Goal: Check status: Check status

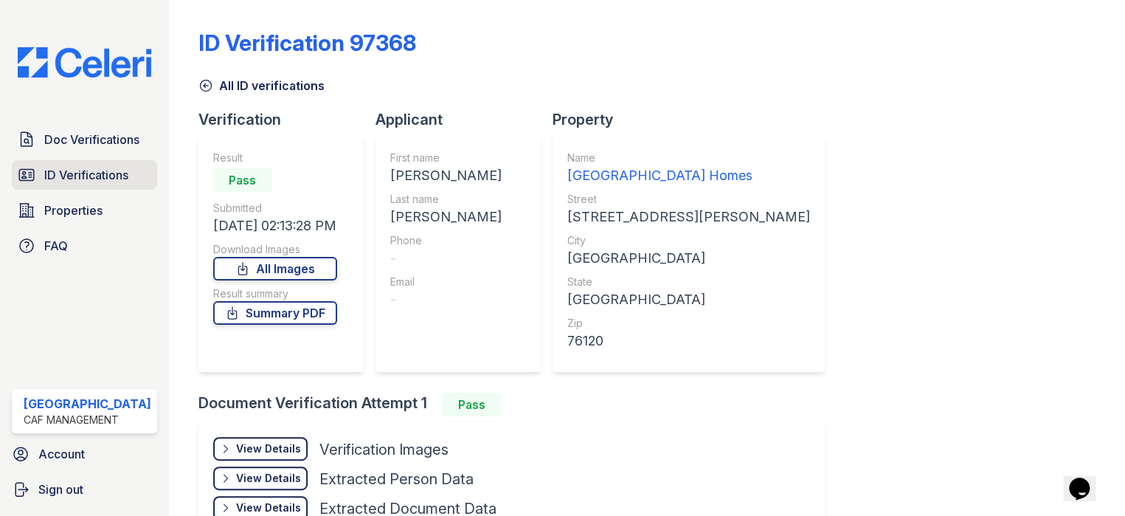
click at [67, 166] on span "ID Verifications" at bounding box center [86, 175] width 84 height 18
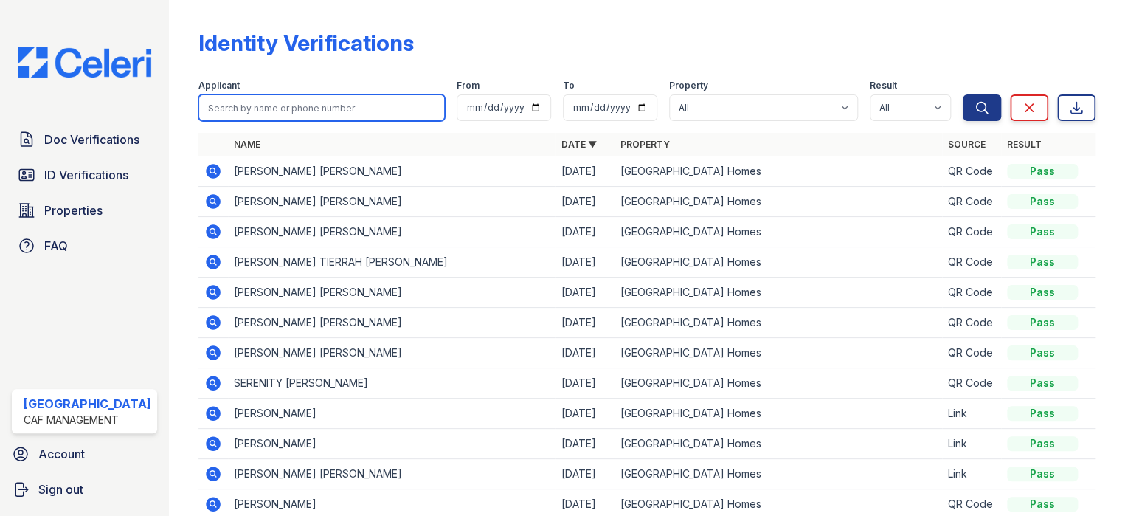
paste input "Charnice"
type input "Charnice"
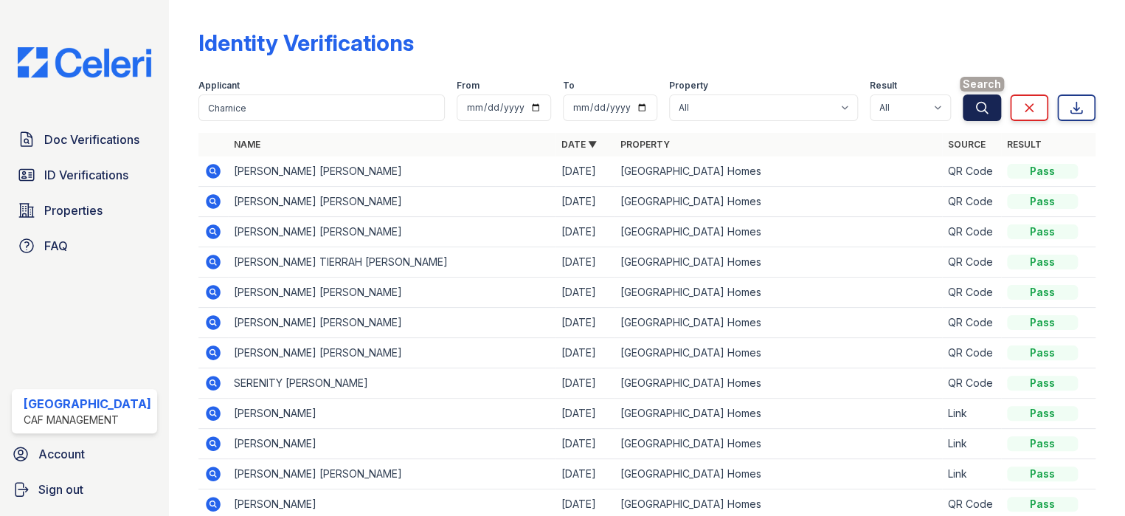
click at [975, 108] on icon "submit" at bounding box center [982, 107] width 15 height 15
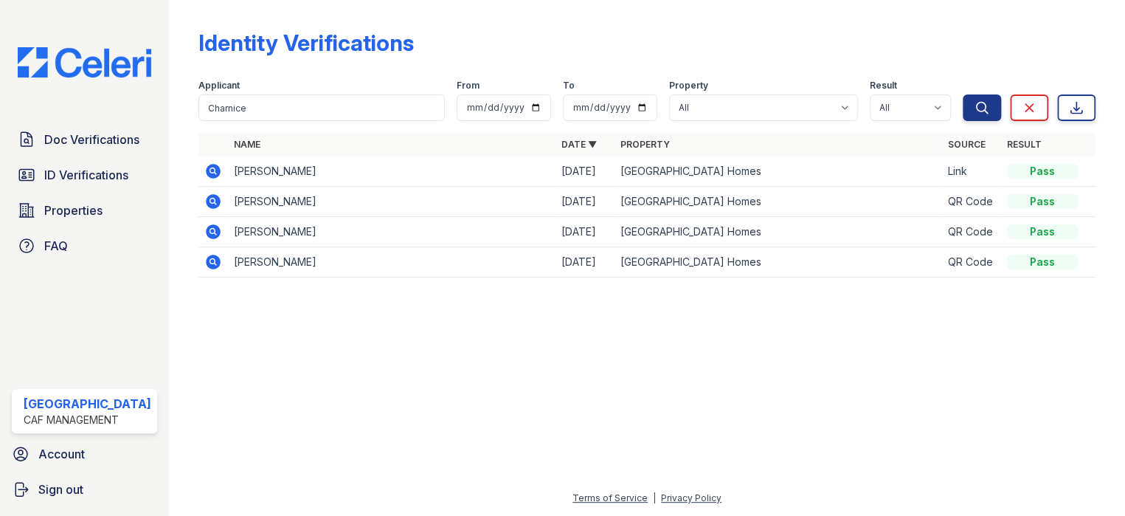
click at [212, 169] on icon at bounding box center [213, 171] width 15 height 15
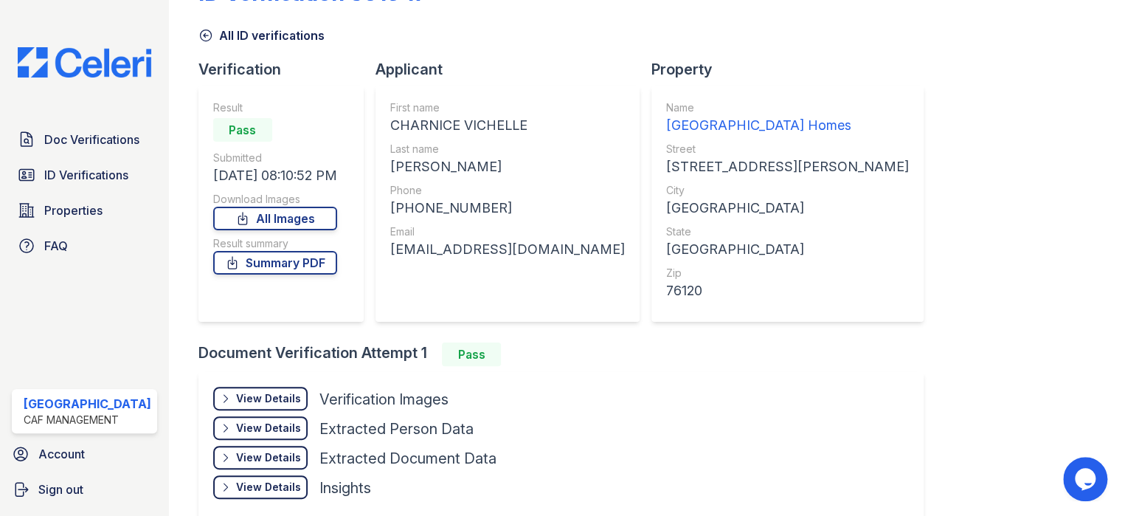
scroll to position [74, 0]
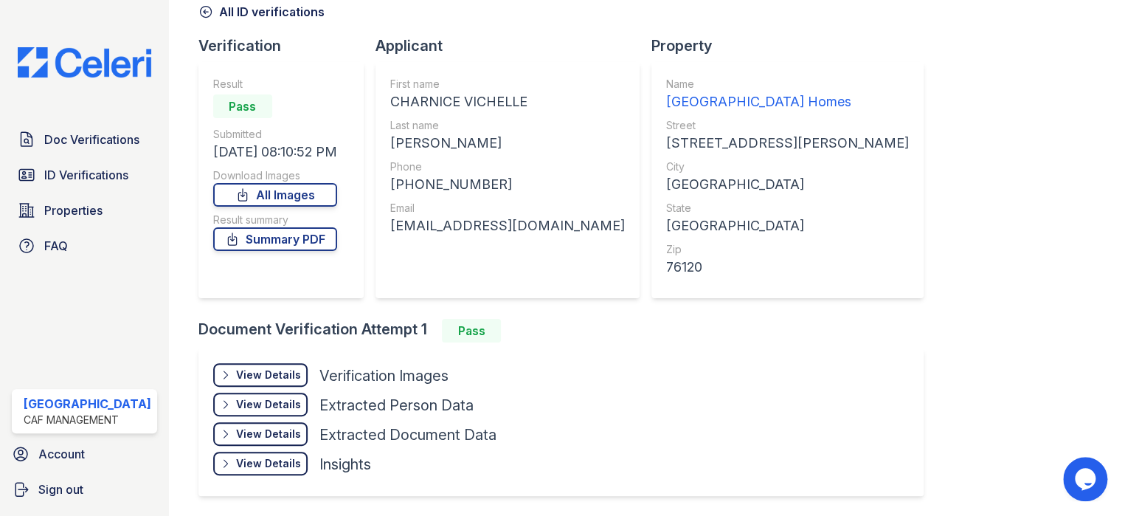
click at [243, 373] on div "View Details" at bounding box center [268, 374] width 65 height 15
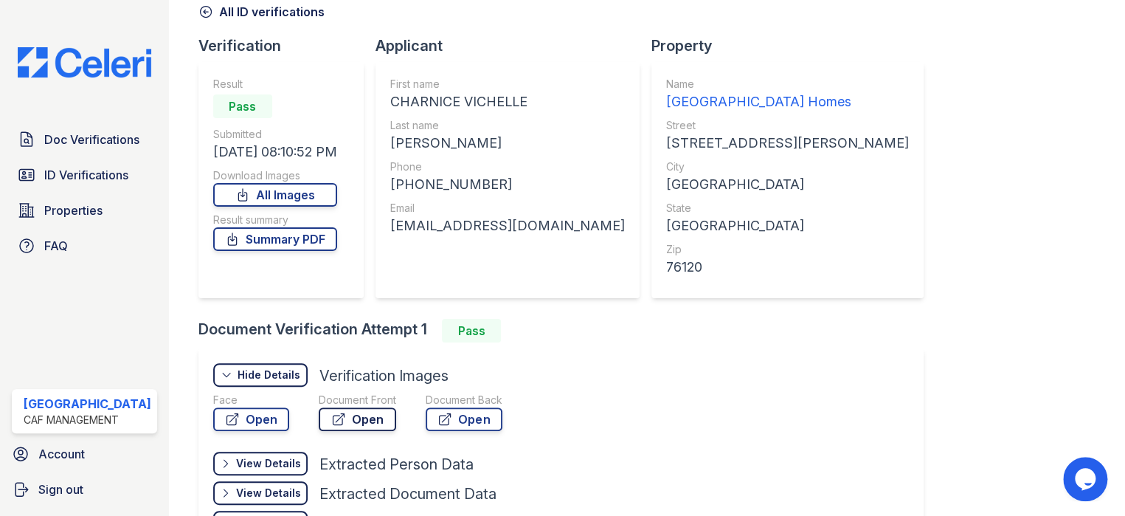
click at [362, 418] on link "Open" at bounding box center [357, 419] width 77 height 24
click at [94, 142] on span "Doc Verifications" at bounding box center [91, 140] width 95 height 18
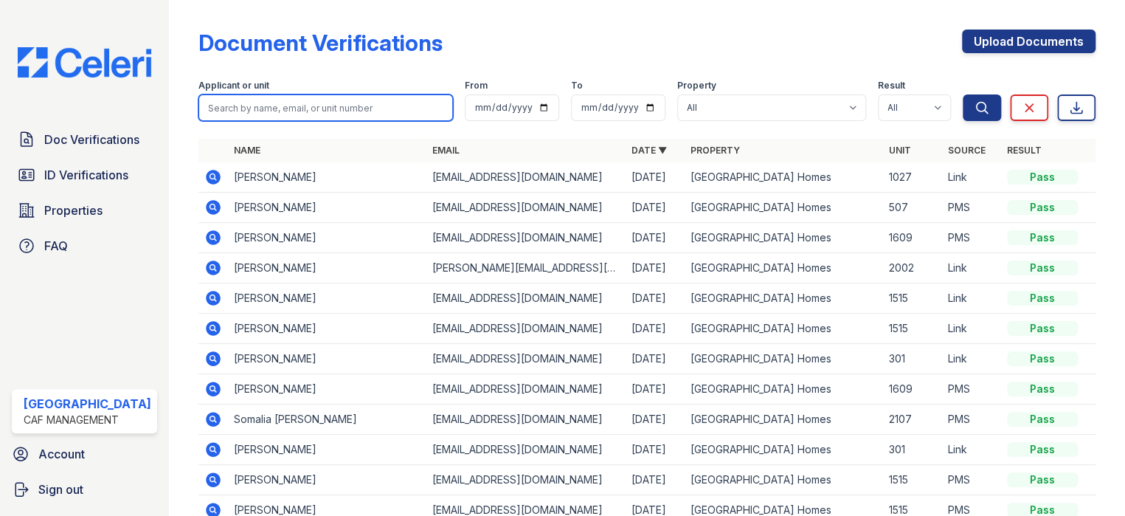
paste input "[PERSON_NAME]"
type input "[PERSON_NAME]"
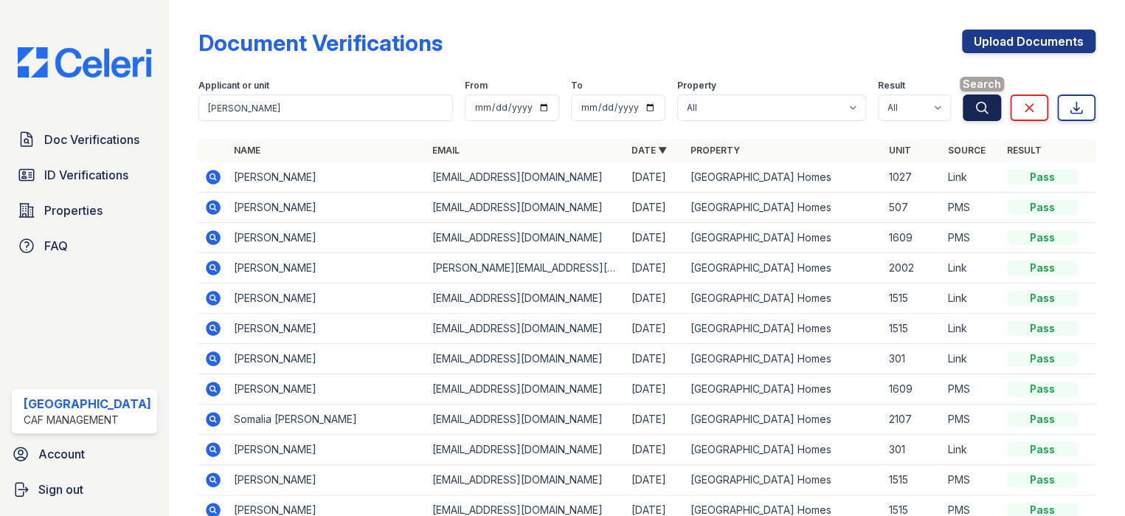
click at [963, 111] on button "Search" at bounding box center [982, 107] width 38 height 27
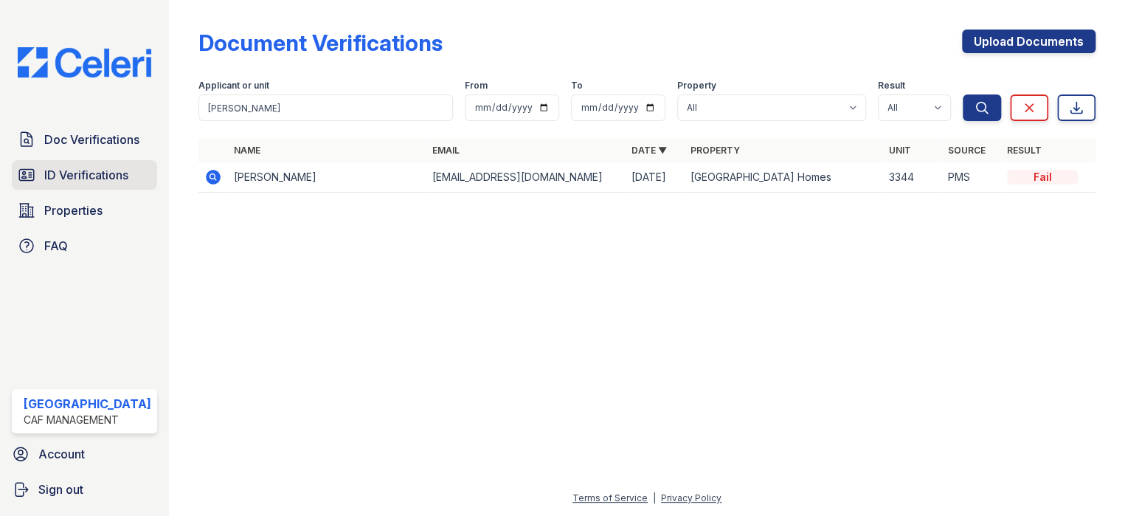
click at [57, 183] on link "ID Verifications" at bounding box center [84, 175] width 145 height 30
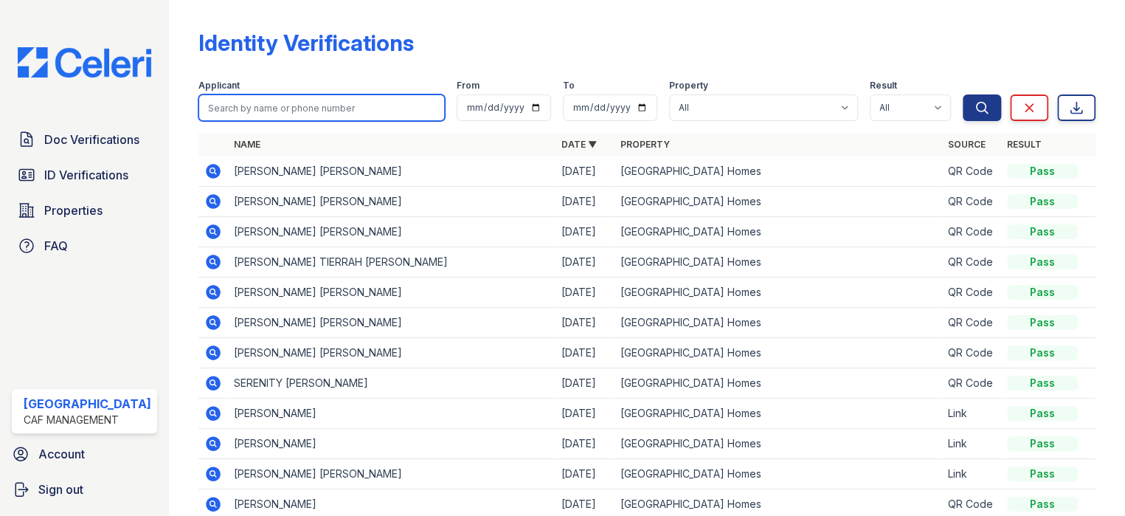
paste input "Romone"
type input "Romone"
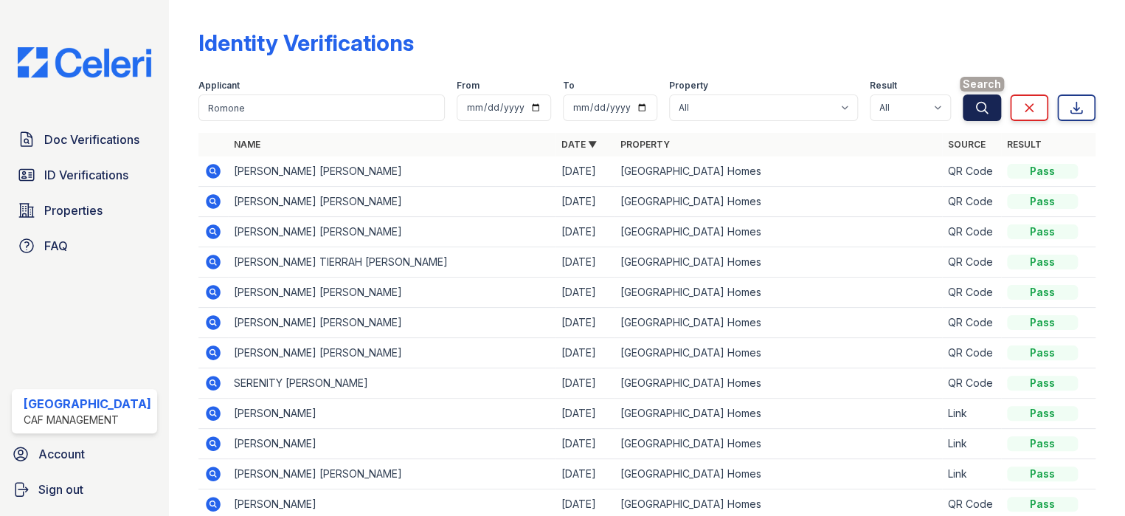
click at [977, 106] on icon "submit" at bounding box center [982, 107] width 11 height 11
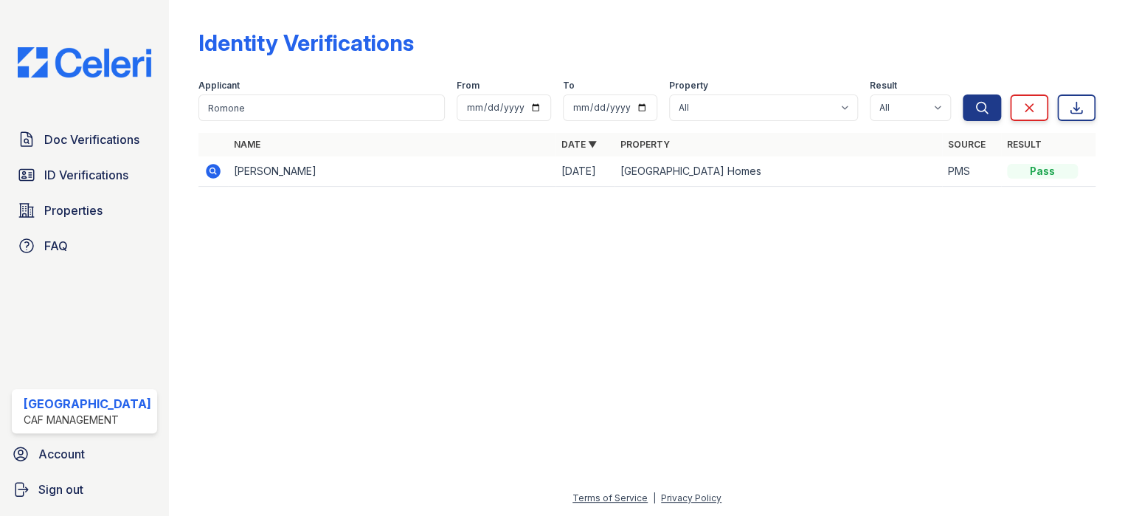
click at [207, 174] on icon at bounding box center [213, 171] width 15 height 15
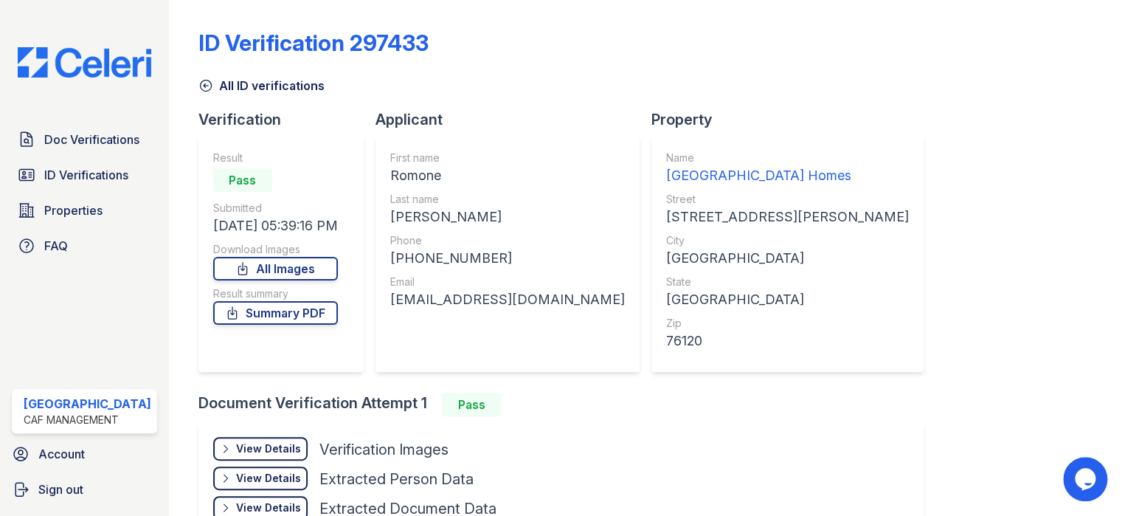
click at [251, 450] on div "View Details" at bounding box center [268, 448] width 65 height 15
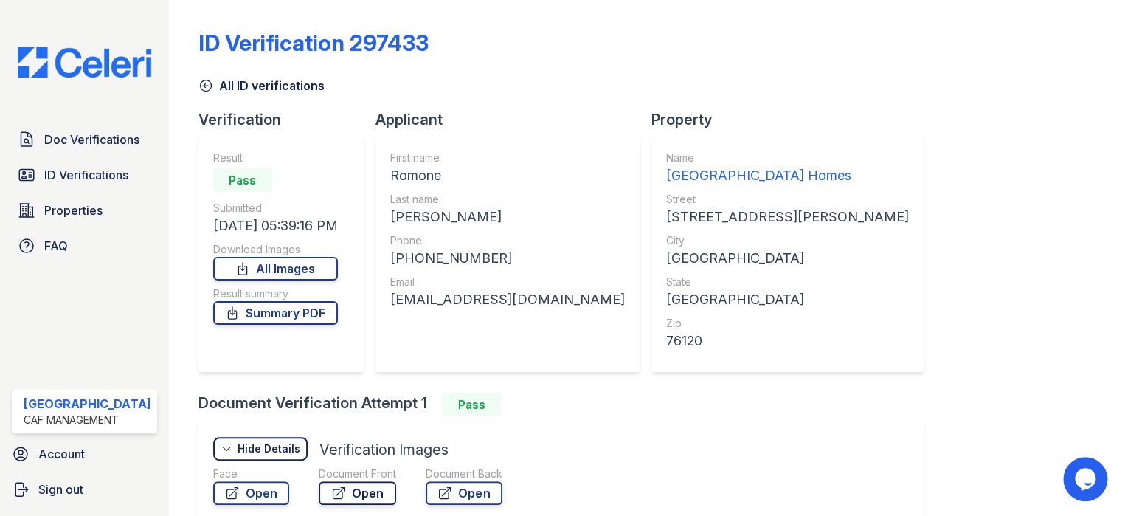
click at [353, 487] on link "Open" at bounding box center [357, 493] width 77 height 24
